Goal: Task Accomplishment & Management: Complete application form

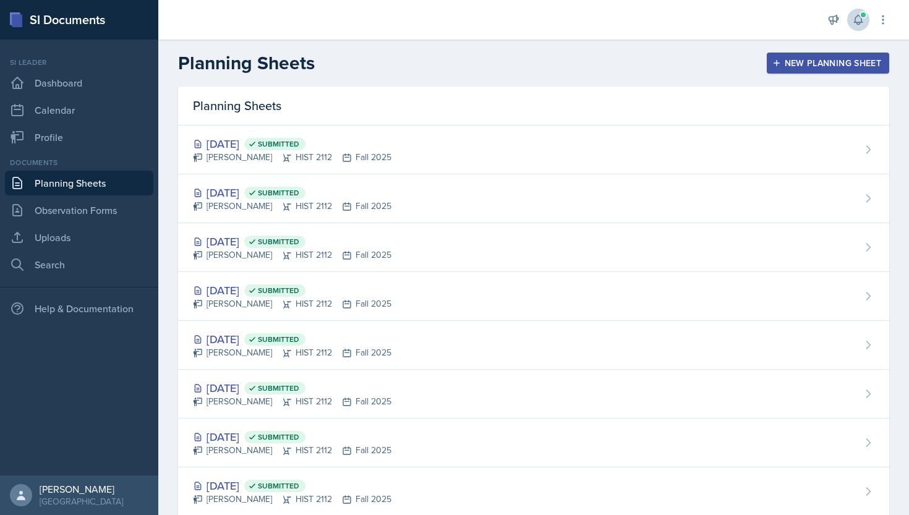
click at [850, 14] on button at bounding box center [858, 20] width 22 height 22
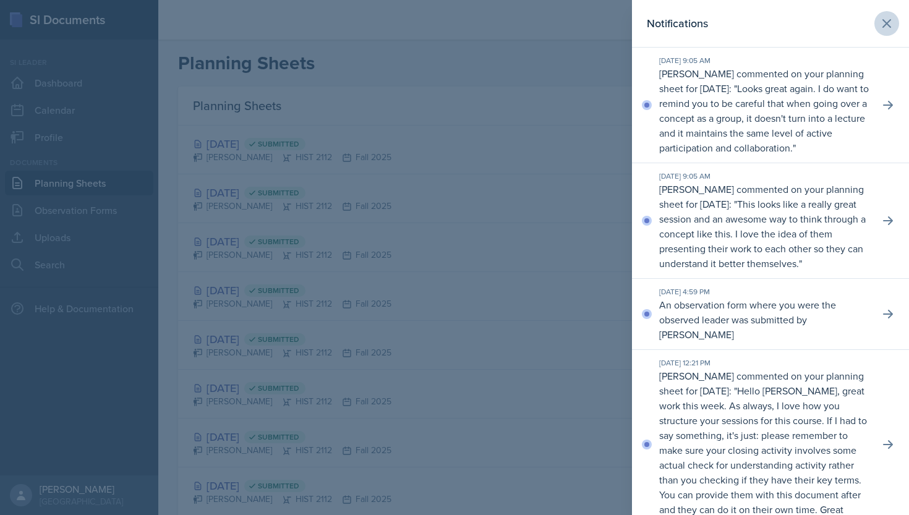
click at [891, 14] on button at bounding box center [887, 23] width 25 height 25
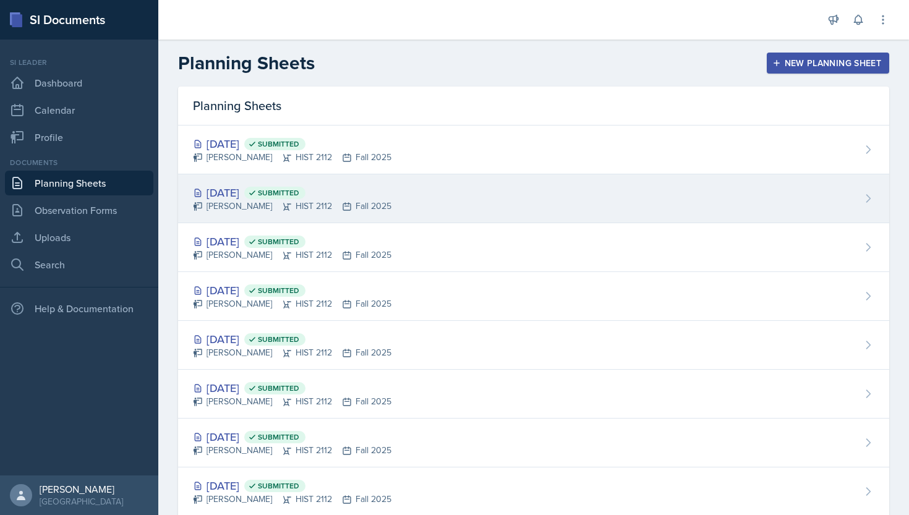
click at [273, 186] on div "[DATE] Submitted" at bounding box center [292, 192] width 199 height 17
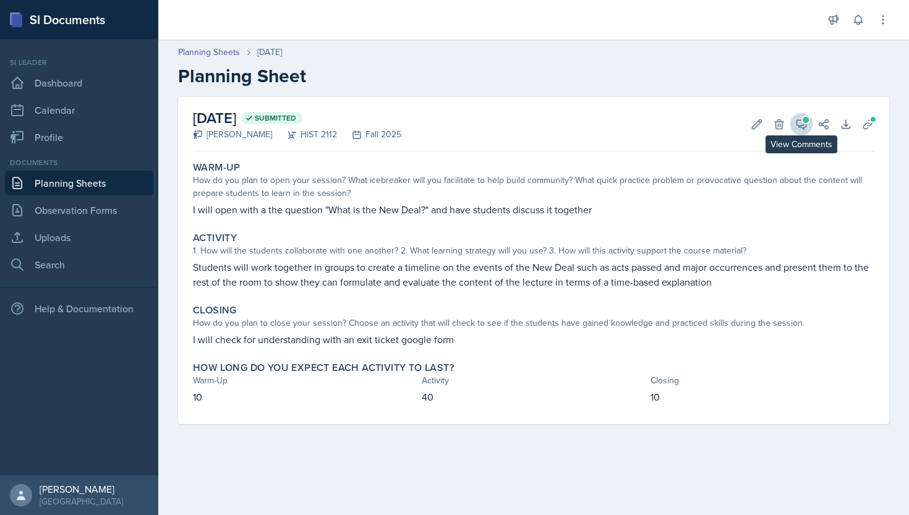
click at [802, 126] on icon at bounding box center [801, 124] width 12 height 12
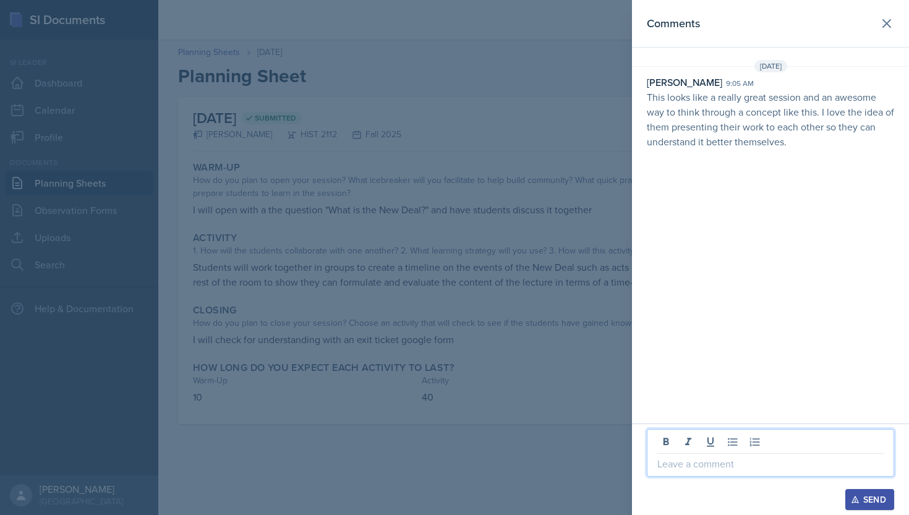
click at [666, 469] on p at bounding box center [770, 463] width 226 height 15
click at [869, 505] on div "Send" at bounding box center [870, 500] width 33 height 10
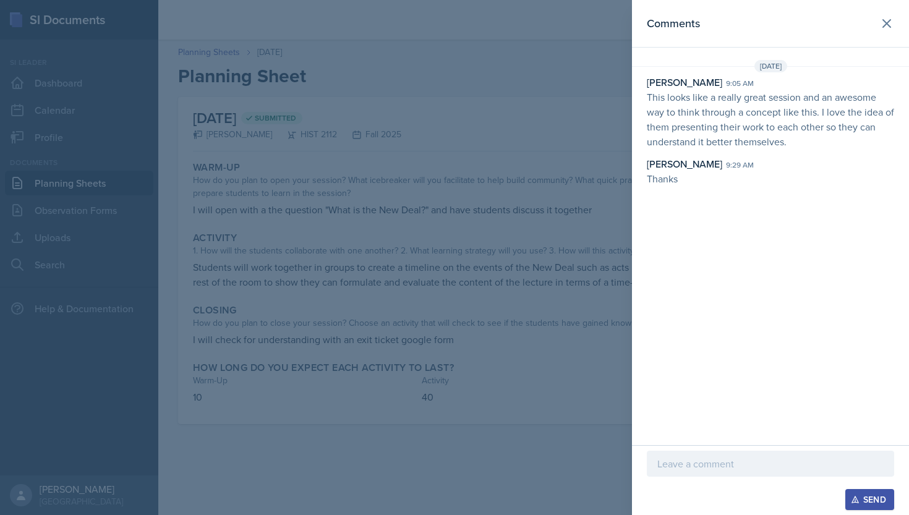
click at [542, 141] on div at bounding box center [454, 257] width 909 height 515
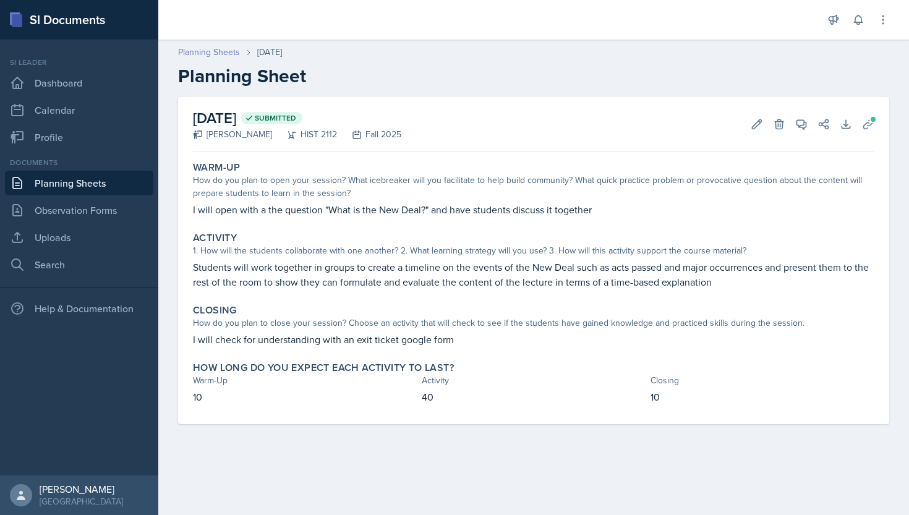
click at [220, 48] on link "Planning Sheets" at bounding box center [209, 52] width 62 height 13
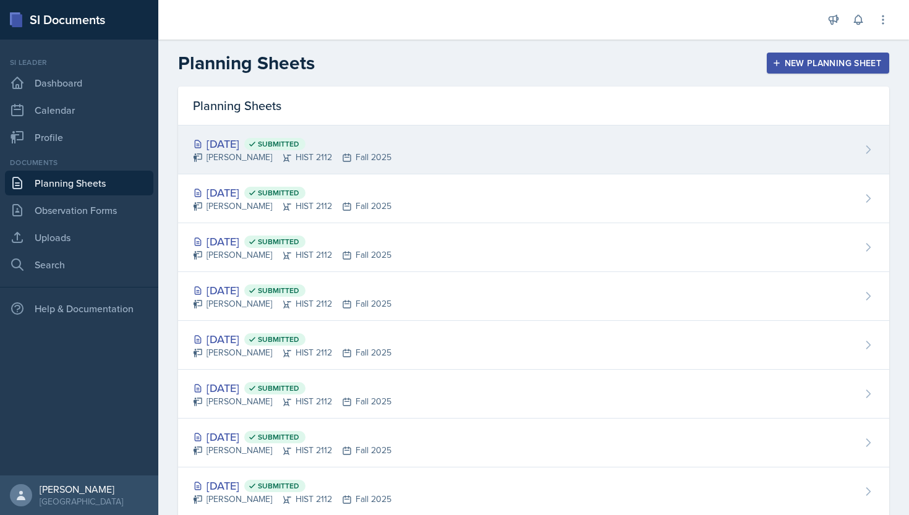
click at [244, 145] on div "[DATE] Submitted" at bounding box center [292, 143] width 199 height 17
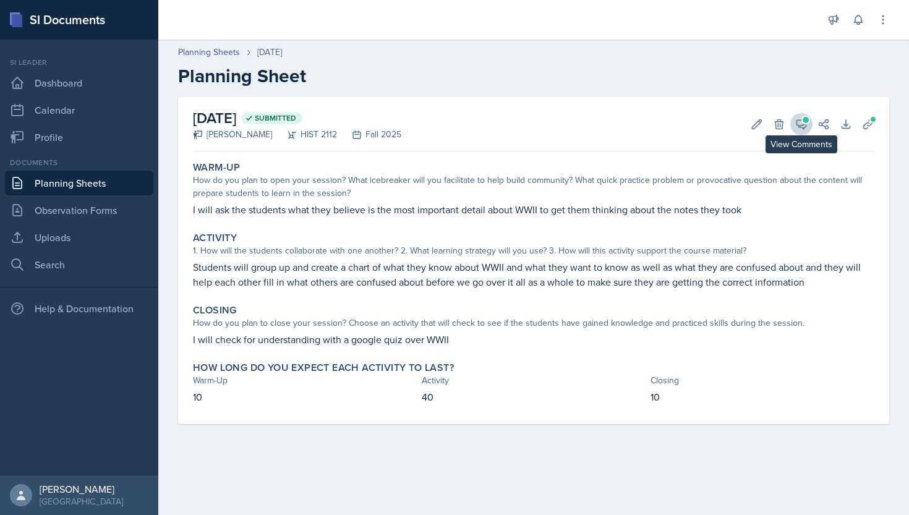
click at [800, 122] on icon at bounding box center [801, 124] width 12 height 12
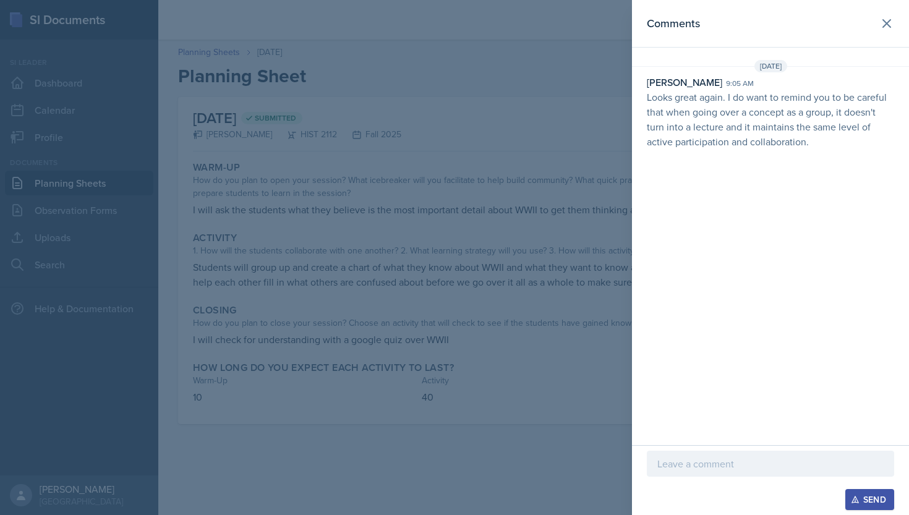
click at [676, 474] on div at bounding box center [770, 464] width 247 height 26
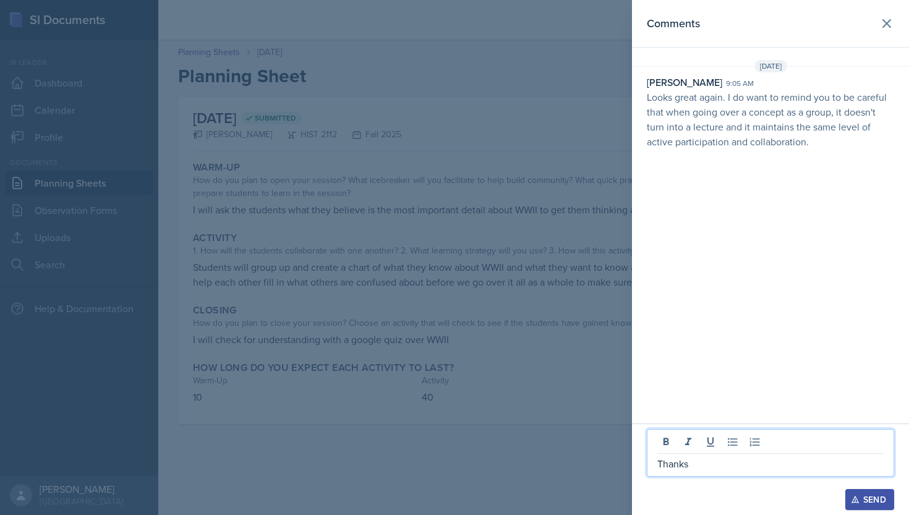
click at [861, 499] on div "Send" at bounding box center [870, 500] width 33 height 10
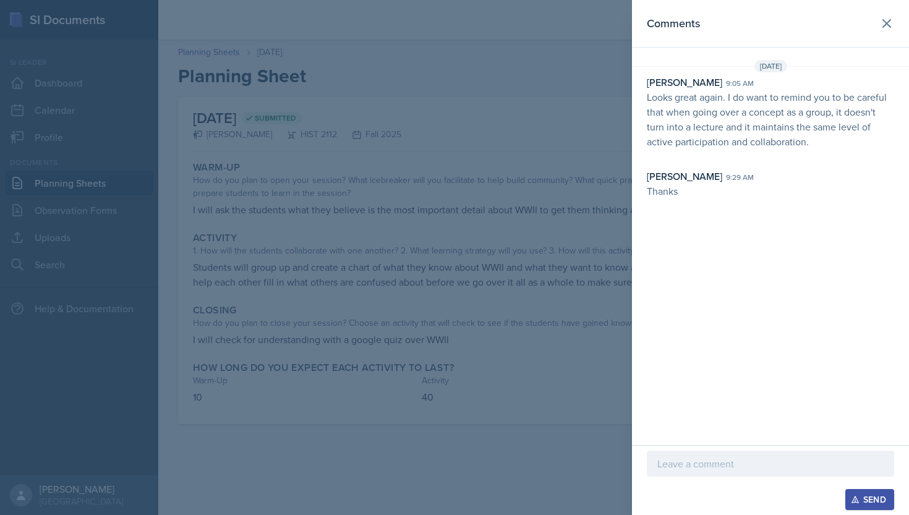
click at [591, 296] on div at bounding box center [454, 257] width 909 height 515
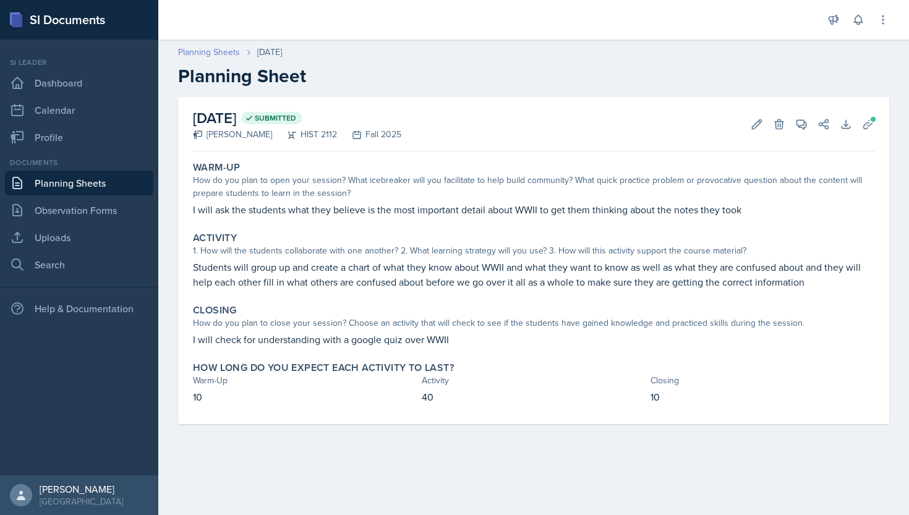
click at [201, 51] on link "Planning Sheets" at bounding box center [209, 52] width 62 height 13
